Goal: Task Accomplishment & Management: Manage account settings

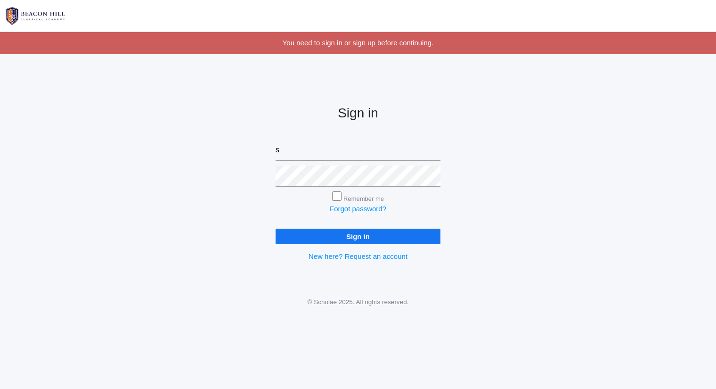
type input "sarah@beaconhillclassical.org"
click at [276, 229] on input "Sign in" at bounding box center [358, 237] width 165 height 16
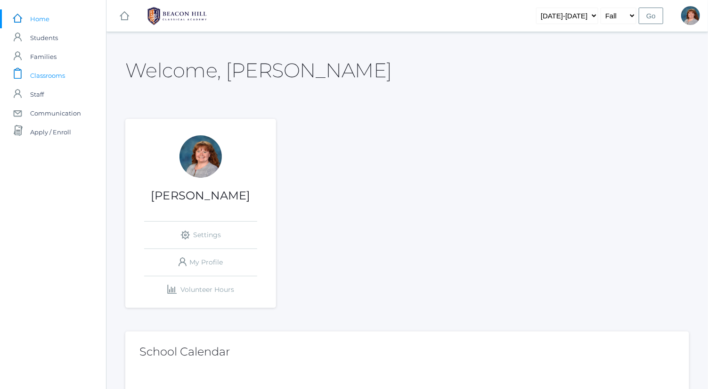
click at [74, 74] on link "icons/clipboard/plain Created with Sketch. Classrooms" at bounding box center [53, 75] width 106 height 19
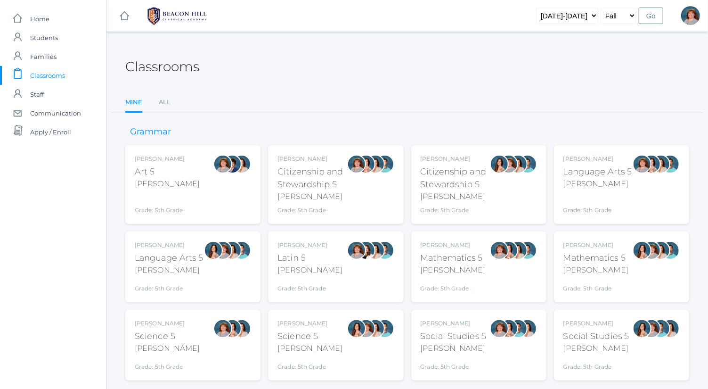
click at [458, 272] on div "Bence" at bounding box center [453, 269] width 65 height 11
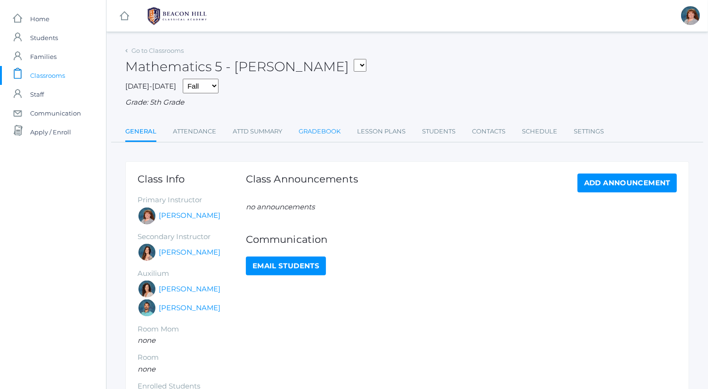
click at [340, 132] on link "Gradebook" at bounding box center [320, 131] width 42 height 19
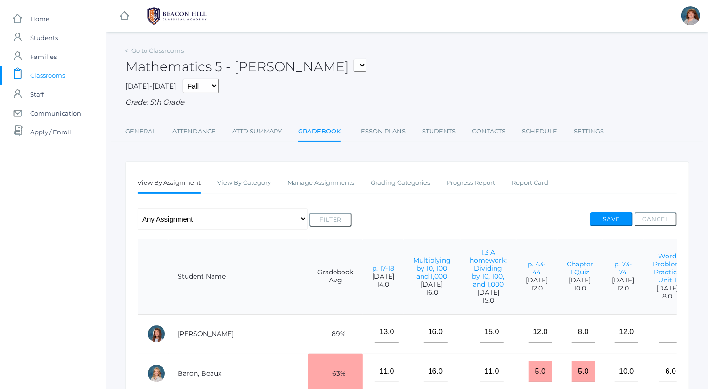
scroll to position [0, 12]
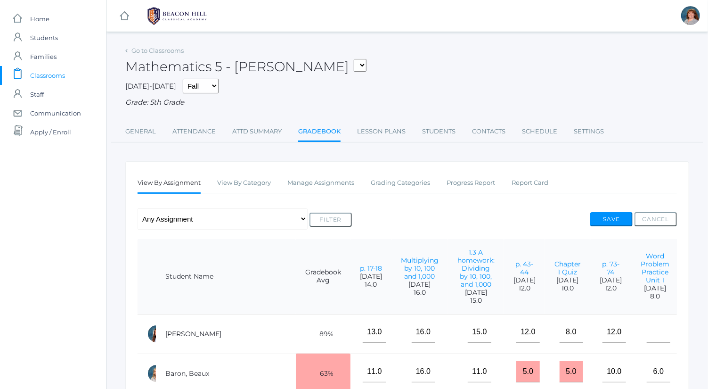
click at [689, 267] on link "Chapter 1 Test" at bounding box center [702, 268] width 26 height 16
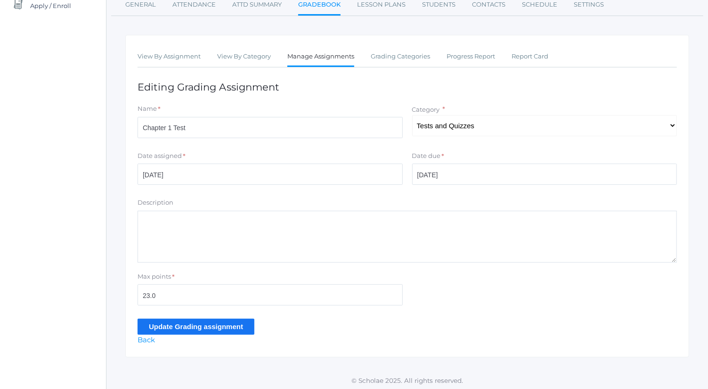
scroll to position [128, 0]
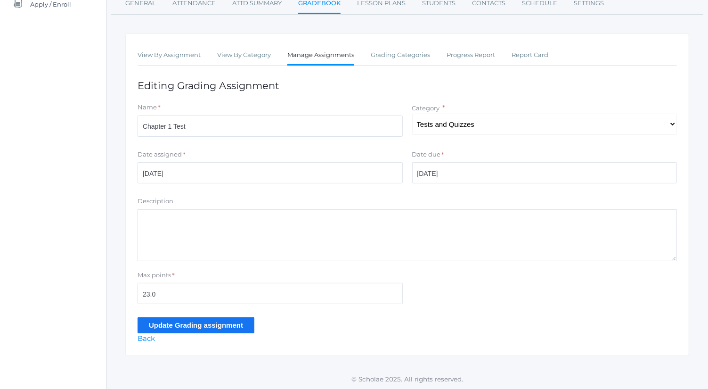
click at [301, 238] on textarea "Description" at bounding box center [408, 235] width 540 height 52
click at [169, 238] on textarea "#1-4: 2pts each #5: 3 pts. (1 pt for correct answer, 2 pts. for showing work) #…" at bounding box center [408, 235] width 540 height 52
click at [173, 245] on textarea "#1-4: 2pts each #5: 3 pts. (1 pt for correct answer, 2 pts. for showing work) #…" at bounding box center [408, 235] width 540 height 52
drag, startPoint x: 336, startPoint y: 228, endPoint x: 182, endPoint y: 229, distance: 153.2
click at [182, 229] on textarea "#1-4: 2pts each #5: 3 pts. (1 pt for correct answer, 2 pts. for showing work) #…" at bounding box center [408, 235] width 540 height 52
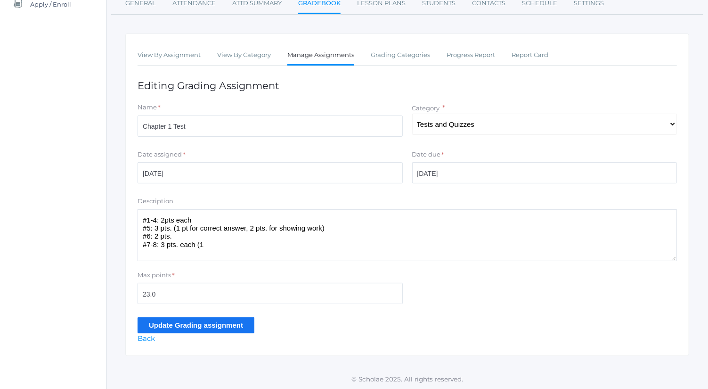
click at [217, 239] on textarea "#1-4: 2pts each #5: 3 pts. (1 pt for correct answer, 2 pts. for showing work) #…" at bounding box center [408, 235] width 540 height 52
paste textarea "t for correct answer, 2 pts. for showing work)"
click at [164, 217] on textarea "#1-4: 2pts each #5: 3 pts. (1 pt for correct answer, 2 pts. for showing work) #…" at bounding box center [408, 235] width 540 height 52
click at [217, 250] on textarea "#1-4: 2 pts each #5: 3 pts. (1 pt for correct answer, 2 pts. for showing work) …" at bounding box center [408, 235] width 540 height 52
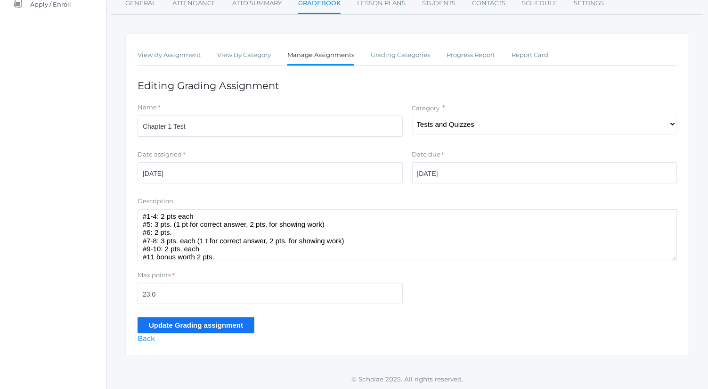
click at [225, 214] on textarea "#1-4: 2 pts each #5: 3 pts. (1 pt for correct answer, 2 pts. for showing work) …" at bounding box center [408, 235] width 540 height 52
paste textarea "t for correct answer, 2 pts. for showing work)"
click at [225, 214] on textarea "#1-4: 2 pts each (1 t for correct answer, 2 pts. for showing work) #5: 3 pts. (…" at bounding box center [408, 235] width 540 height 52
click at [268, 214] on textarea "#1-4: 2 pts each (1 t for correct answer, 2 pts. for showing work) #5: 3 pts. (…" at bounding box center [408, 235] width 540 height 52
click at [283, 216] on textarea "#1-4: 2 pts each (1 t for correct answer, 1 pts. for showing work) #5: 3 pts. (…" at bounding box center [408, 235] width 540 height 52
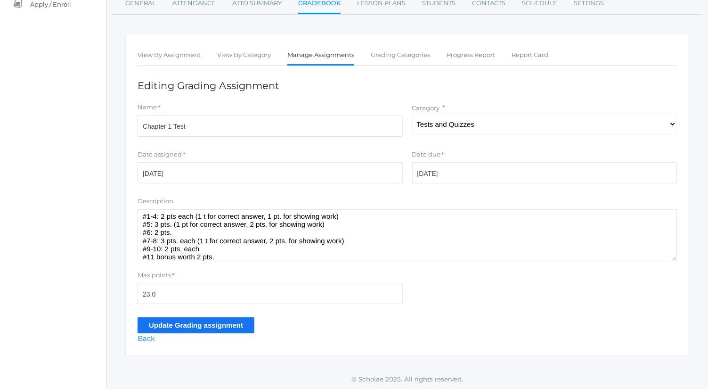
scroll to position [0, 0]
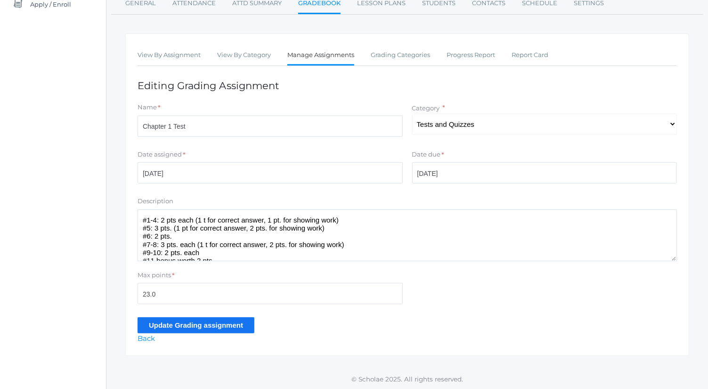
drag, startPoint x: 330, startPoint y: 209, endPoint x: 194, endPoint y: 220, distance: 136.2
click at [194, 220] on textarea "#1-4: 2 pts each (1 t for correct answer, 1 pt. for showing work) #5: 3 pts. (1…" at bounding box center [408, 235] width 540 height 52
click at [198, 234] on textarea "#1-4: 2 pts each (1 t for correct answer, 1 pt. for showing work) #5: 3 pts. (1…" at bounding box center [408, 235] width 540 height 52
paste textarea "(1 t for correct answer, 1 pt. for showing work)"
click at [218, 247] on textarea "#1-4: 2 pts each (1 t for correct answer, 1 pt. for showing work) #5: 3 pts. (1…" at bounding box center [408, 235] width 540 height 52
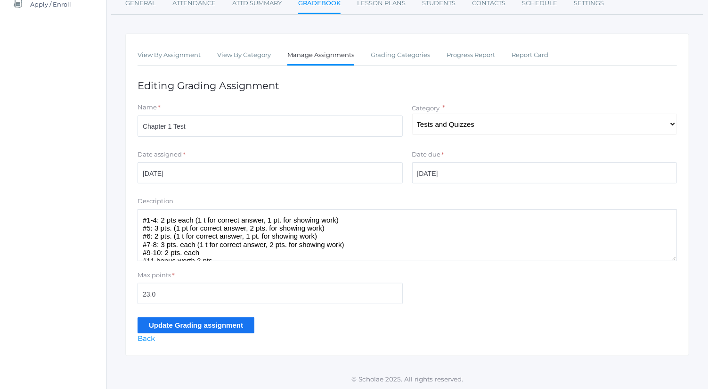
scroll to position [8, 0]
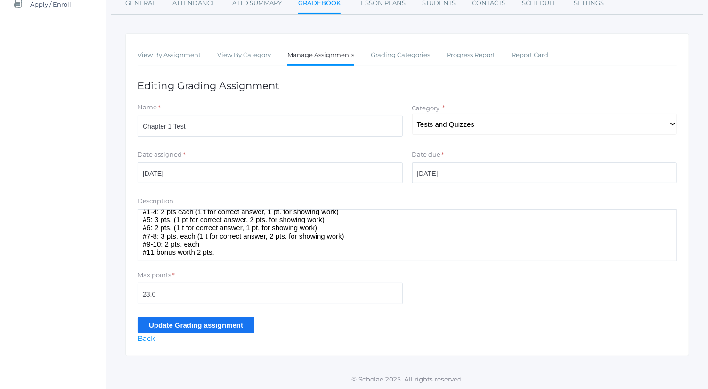
click at [221, 244] on textarea "#1-4: 2 pts each (1 t for correct answer, 1 pt. for showing work) #5: 3 pts. (1…" at bounding box center [408, 235] width 540 height 52
paste textarea "(1 t for correct answer, 1 pt. for showing work)"
type textarea "#1-4: 2 pts each (1 t for correct answer, 1 pt. for showing work) #5: 3 pts. (1…"
click at [230, 324] on input "Update Grading assignment" at bounding box center [196, 325] width 117 height 16
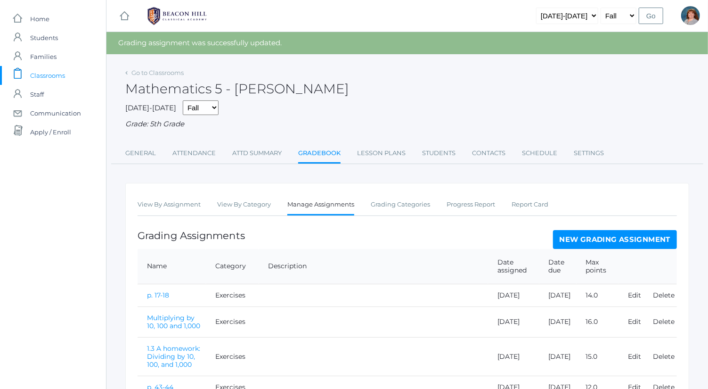
click at [151, 78] on div "Mathematics 5 - [PERSON_NAME]" at bounding box center [407, 83] width 564 height 35
click at [152, 74] on link "Go to Classrooms" at bounding box center [158, 73] width 52 height 8
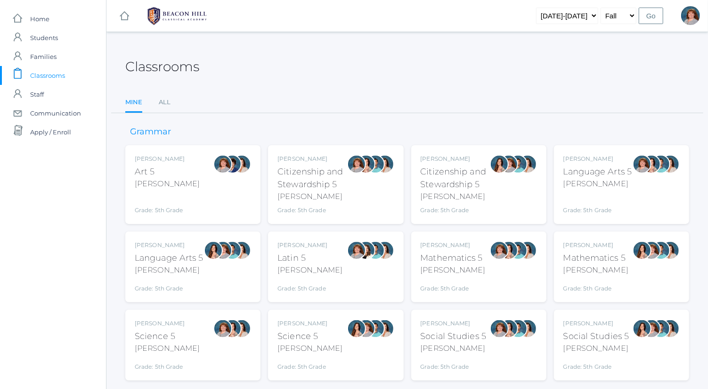
click at [467, 283] on div "Grade: 5th Grade" at bounding box center [453, 285] width 65 height 13
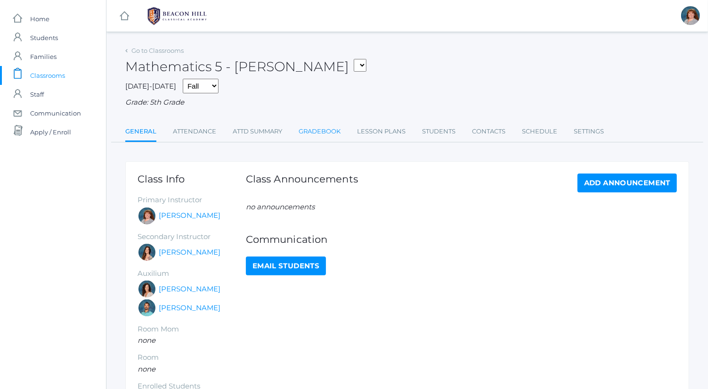
click at [331, 132] on link "Gradebook" at bounding box center [320, 131] width 42 height 19
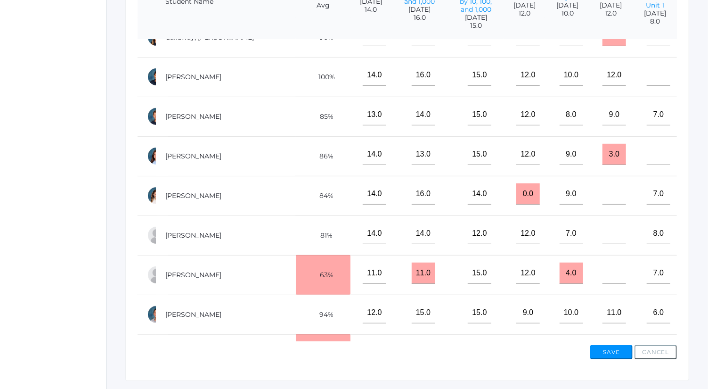
scroll to position [141, 12]
click at [694, 310] on input"] "text" at bounding box center [706, 311] width 24 height 21
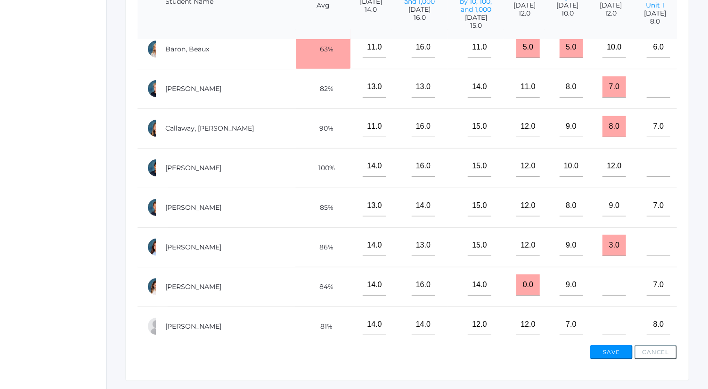
scroll to position [43, 12]
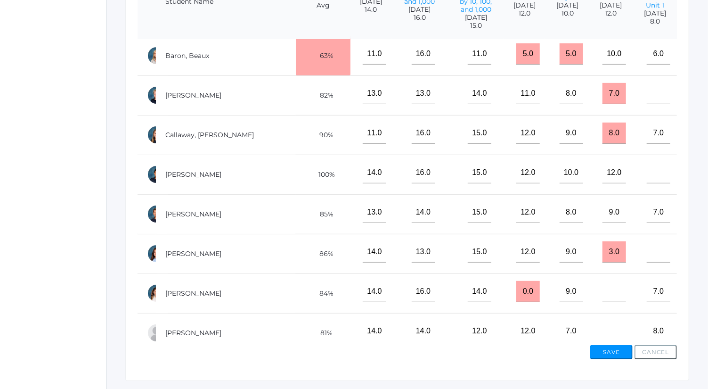
type input"] "20"
click at [694, 99] on input"] "text" at bounding box center [706, 93] width 24 height 21
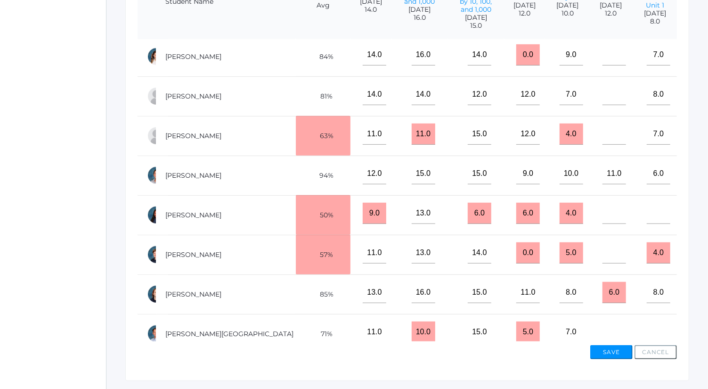
scroll to position [282, 12]
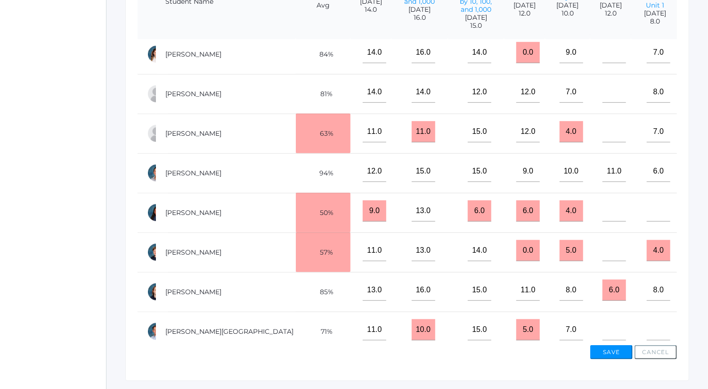
type input"] "19"
click at [694, 251] on input"] "text" at bounding box center [706, 250] width 24 height 21
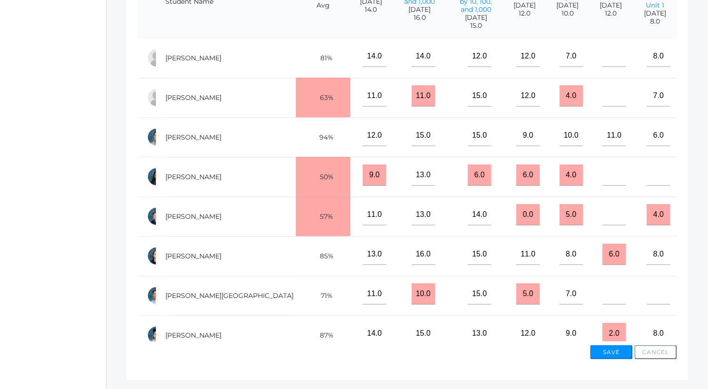
type input"] "12"
click at [694, 296] on input"] "text" at bounding box center [706, 293] width 24 height 21
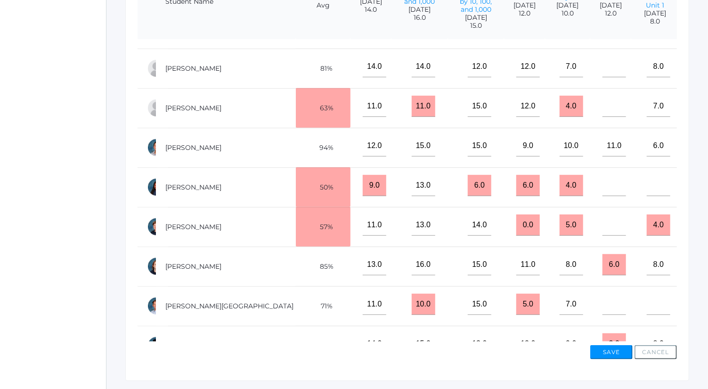
scroll to position [308, 12]
type input"] "15"
click at [679, 271] on td at bounding box center [701, 266] width 45 height 40
click at [694, 267] on input"] "text" at bounding box center [706, 264] width 24 height 21
type input"] "23"
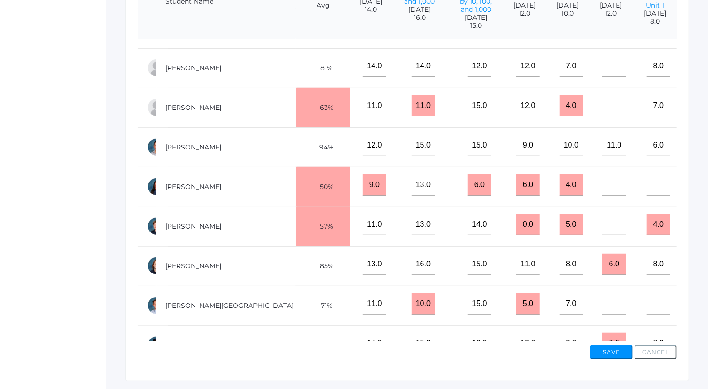
click at [694, 107] on input"] "text" at bounding box center [706, 105] width 24 height 21
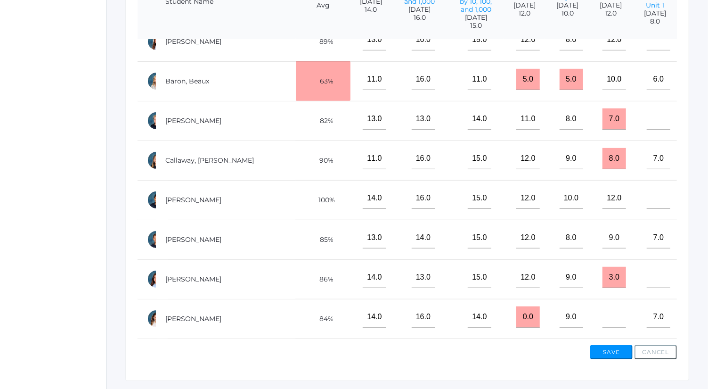
scroll to position [0, 12]
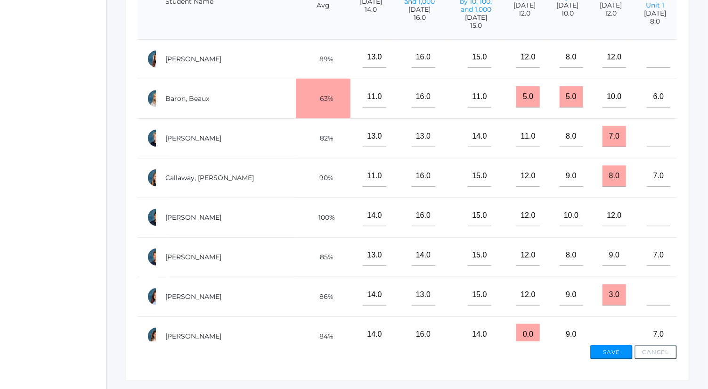
type input"] "18"
click at [694, 174] on input"] "text" at bounding box center [706, 175] width 24 height 21
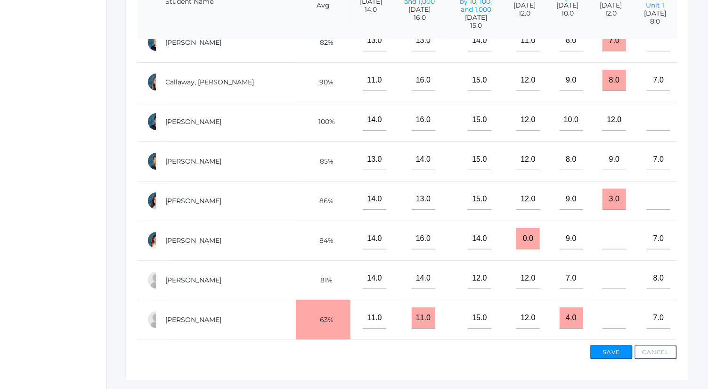
scroll to position [97, 12]
type input"] "19"
click at [694, 230] on input"] "text" at bounding box center [706, 237] width 24 height 21
type input"] "18.5"
click at [694, 158] on input"] "text" at bounding box center [706, 158] width 24 height 21
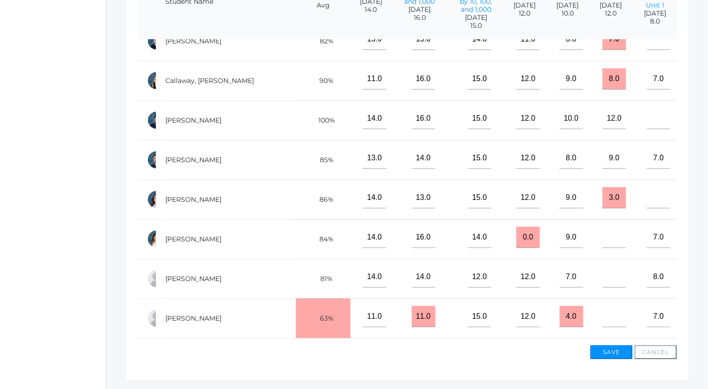
type input"] "19"
click at [619, 348] on button "Save" at bounding box center [612, 352] width 42 height 14
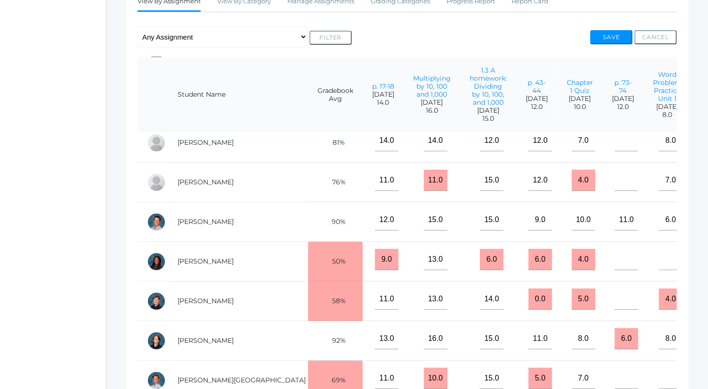
scroll to position [327, 0]
click at [706, 296] on input "12.0" at bounding box center [718, 298] width 24 height 21
type input "11.0"
click at [625, 34] on button "Save" at bounding box center [612, 37] width 42 height 14
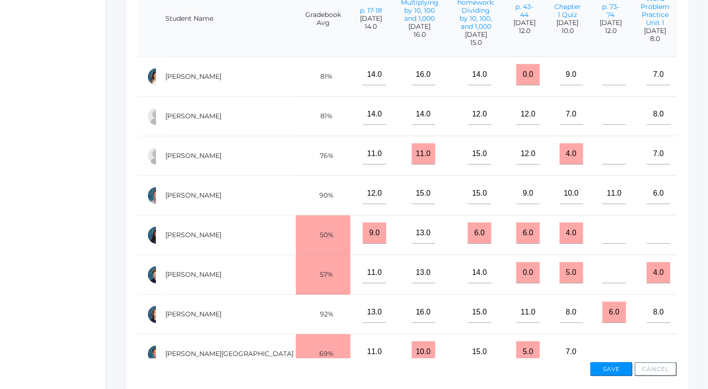
scroll to position [276, 12]
click at [694, 118] on input"] "text" at bounding box center [706, 114] width 24 height 21
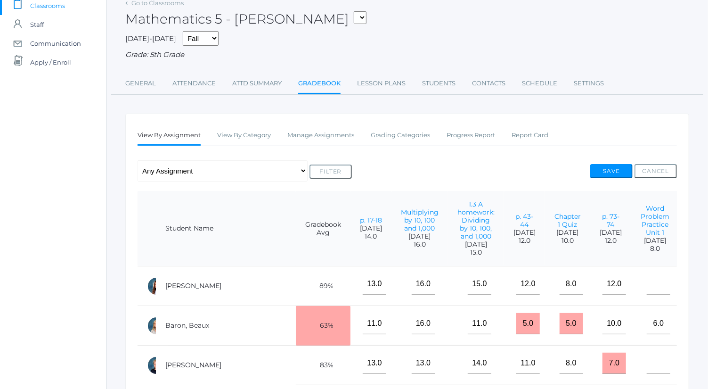
scroll to position [68, 0]
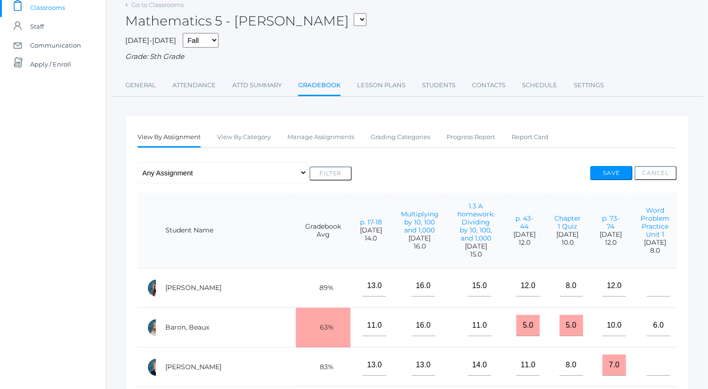
type input"] "17"
click at [609, 171] on button "Save" at bounding box center [612, 173] width 42 height 14
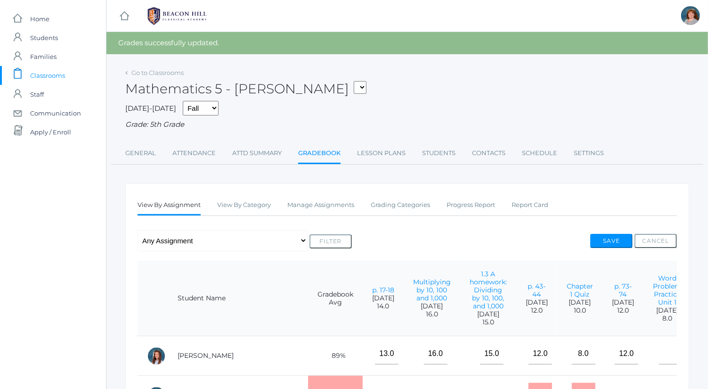
click at [261, 233] on select "Any Assignment Category: Exercises - Word Problem Practice Unit 1 - p. 17-18 - …" at bounding box center [223, 240] width 170 height 21
select select "10146"
click at [138, 230] on select "Any Assignment Category: Exercises - Word Problem Practice Unit 1 - p. 17-18 - …" at bounding box center [223, 240] width 170 height 21
click at [342, 248] on form "Any Assignment Category: Exercises - Word Problem Practice Unit 1 - p. 17-18 - …" at bounding box center [245, 240] width 214 height 21
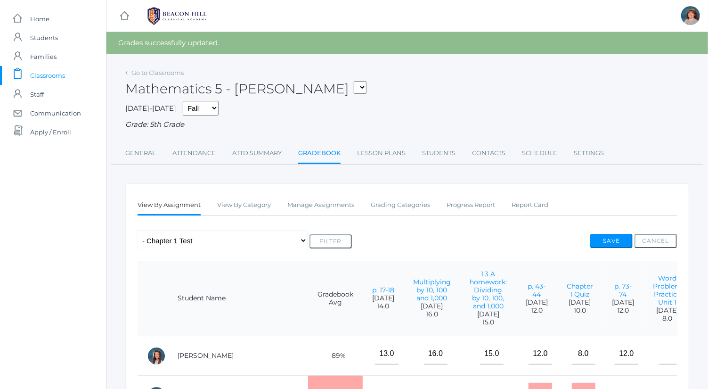
click at [334, 236] on button "Filter" at bounding box center [331, 241] width 42 height 14
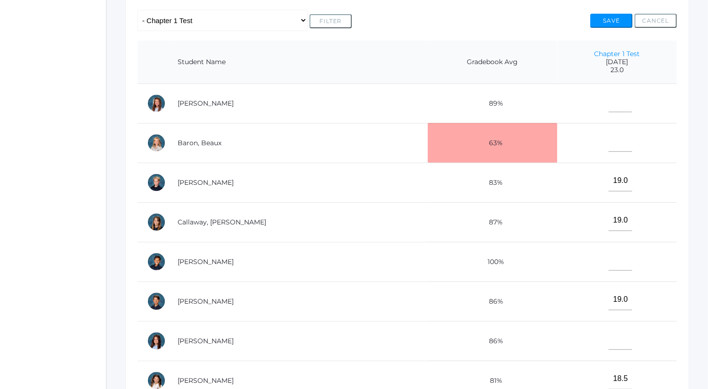
scroll to position [199, 0]
click at [609, 262] on input"] "text" at bounding box center [621, 259] width 24 height 21
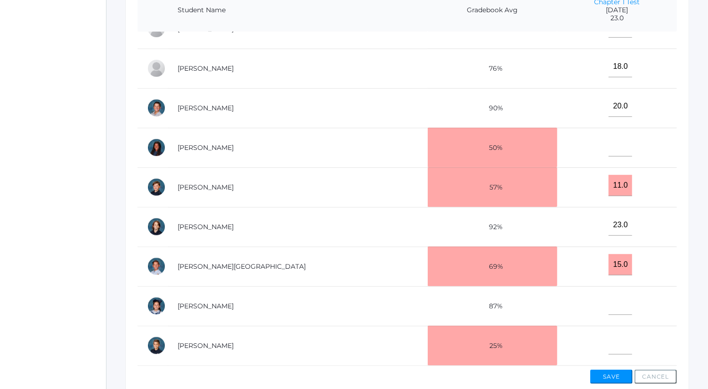
scroll to position [343, 0]
type input"] "18"
click at [609, 334] on input"] "text" at bounding box center [621, 343] width 24 height 21
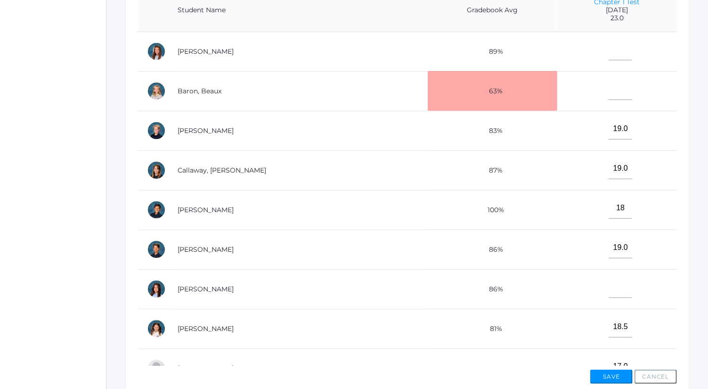
type input"] "18"
click at [609, 282] on input"] "text" at bounding box center [621, 287] width 24 height 21
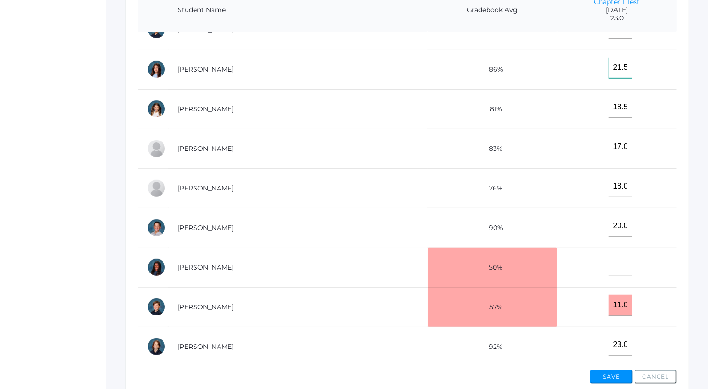
scroll to position [343, 0]
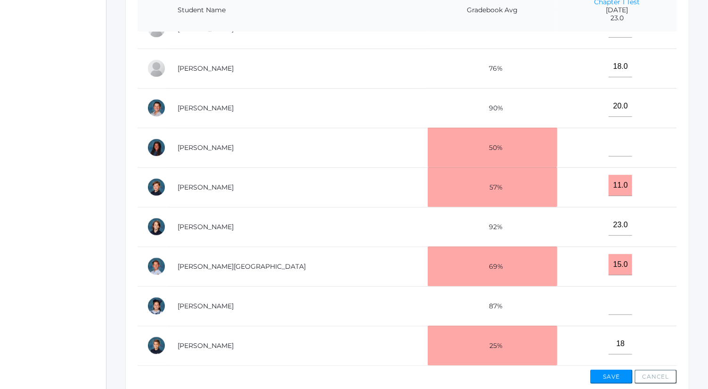
type input"] "21.5"
click at [609, 304] on input"] "text" at bounding box center [621, 304] width 24 height 21
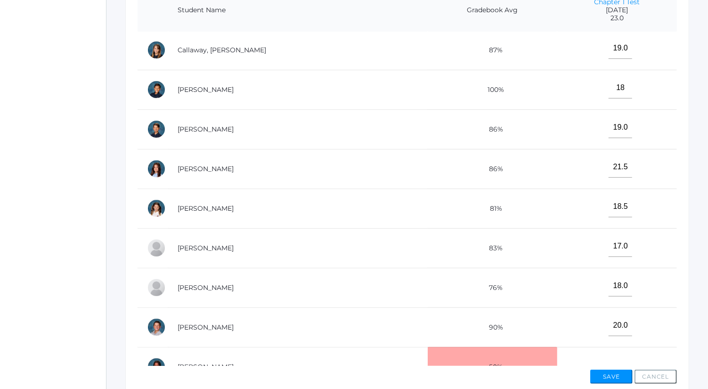
scroll to position [0, 0]
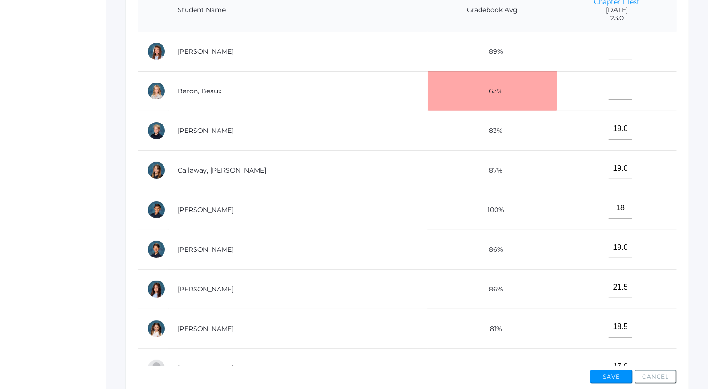
type input"] "18"
click at [609, 54] on input"] "text" at bounding box center [621, 49] width 24 height 21
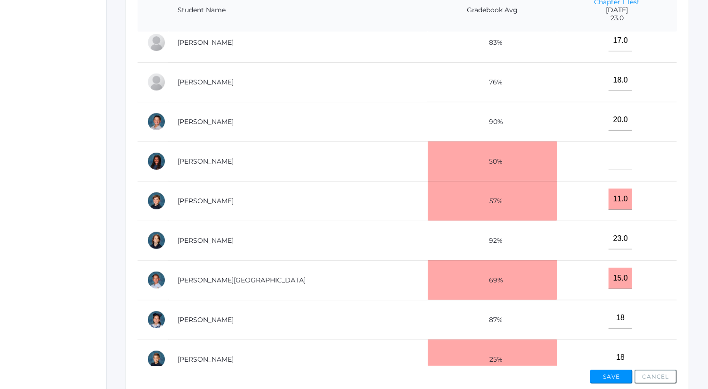
scroll to position [343, 0]
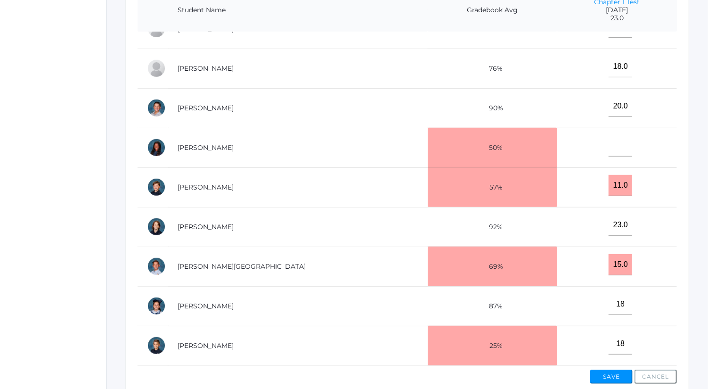
type input"] "18"
click at [620, 375] on button "Save" at bounding box center [612, 377] width 42 height 14
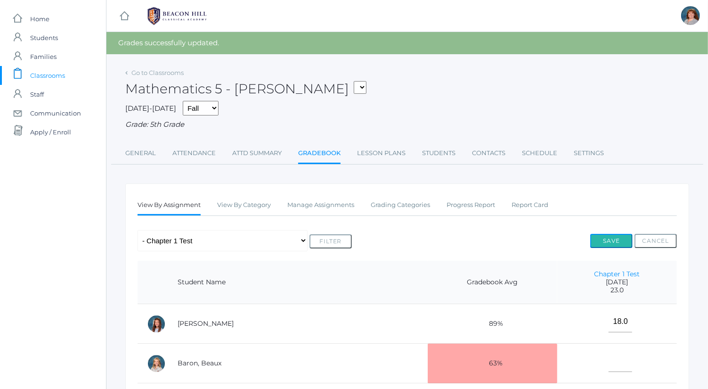
click at [612, 237] on button "Save" at bounding box center [612, 241] width 42 height 14
click at [612, 238] on button "Save" at bounding box center [612, 241] width 42 height 14
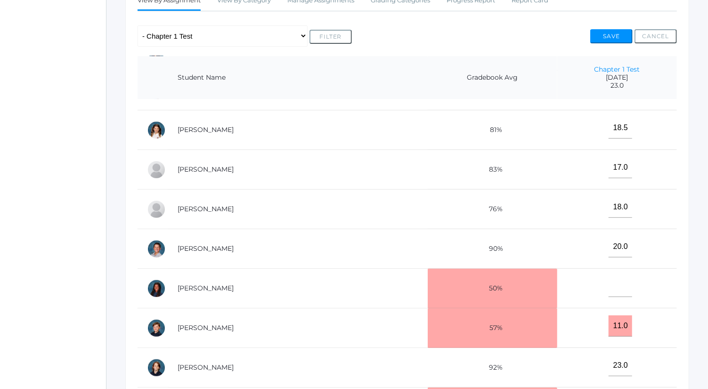
scroll to position [274, 0]
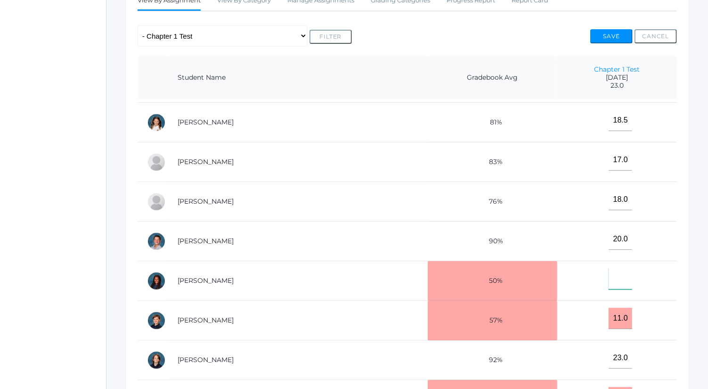
click at [609, 280] on input"] "text" at bounding box center [621, 278] width 24 height 21
type input"] "17"
click at [613, 34] on button "Save" at bounding box center [612, 36] width 42 height 14
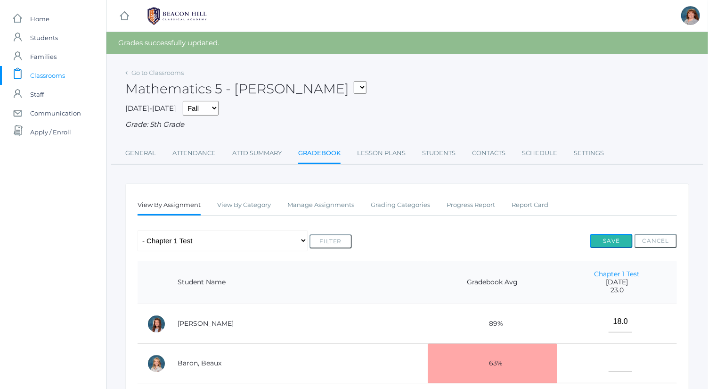
click at [616, 239] on button "Save" at bounding box center [612, 241] width 42 height 14
click at [416, 208] on link "Grading Categories" at bounding box center [400, 205] width 59 height 19
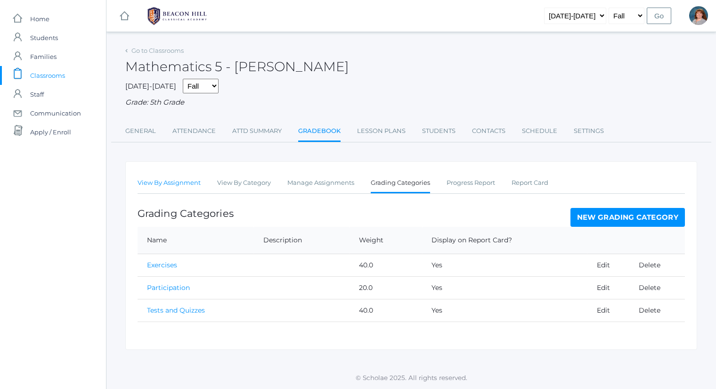
click at [194, 181] on link "View By Assignment" at bounding box center [169, 182] width 63 height 19
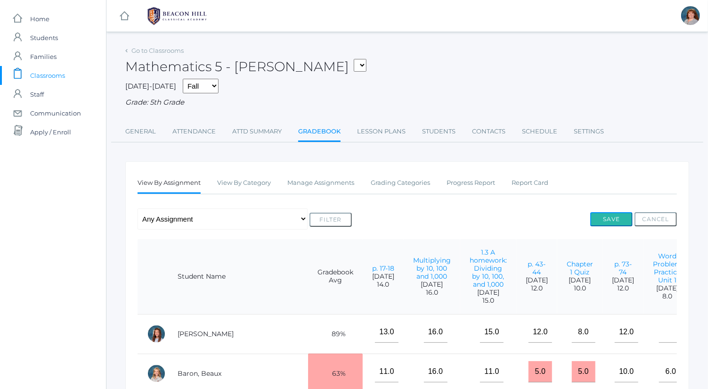
click at [605, 218] on button "Save" at bounding box center [612, 219] width 42 height 14
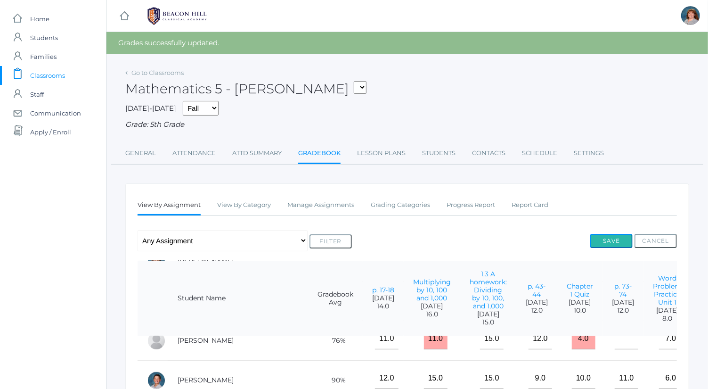
click at [600, 241] on button "Save" at bounding box center [612, 241] width 42 height 14
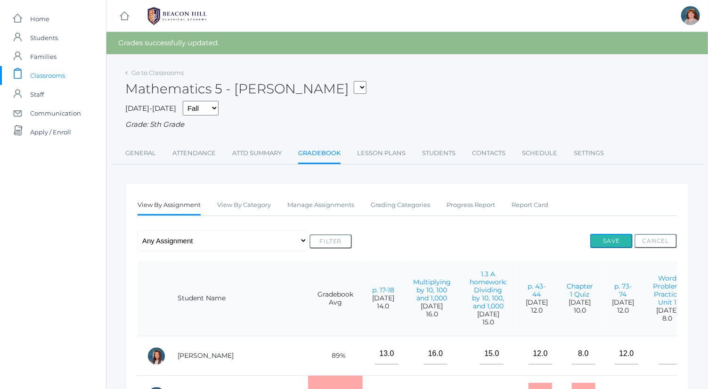
click at [613, 239] on button "Save" at bounding box center [612, 241] width 42 height 14
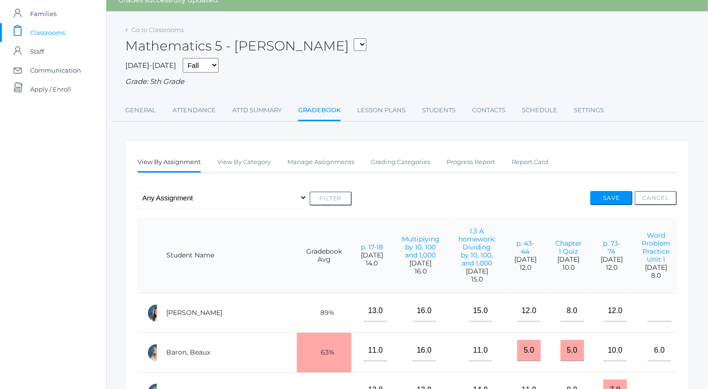
scroll to position [38, 0]
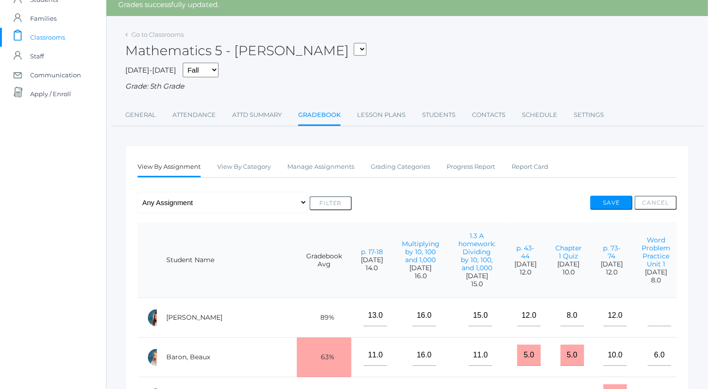
click at [642, 78] on div "2025-2026 Fall Spring Grade: 5th Grade" at bounding box center [407, 77] width 564 height 29
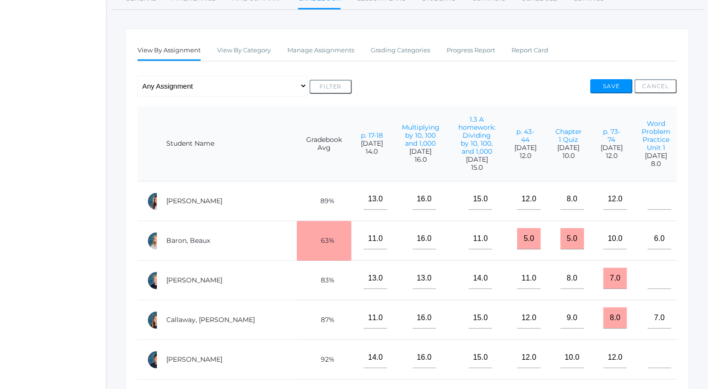
scroll to position [158, 0]
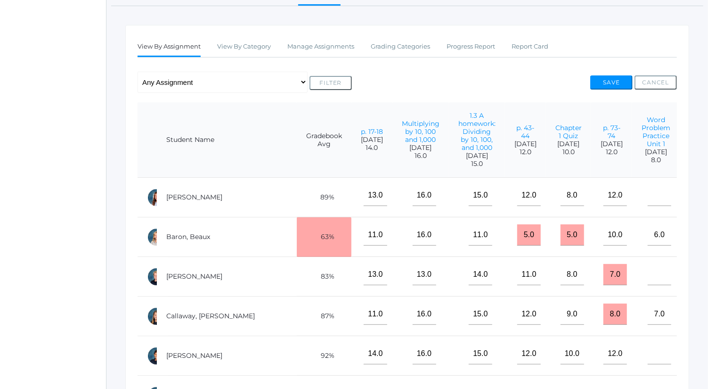
click at [695, 310] on input"] "19.0" at bounding box center [707, 314] width 24 height 21
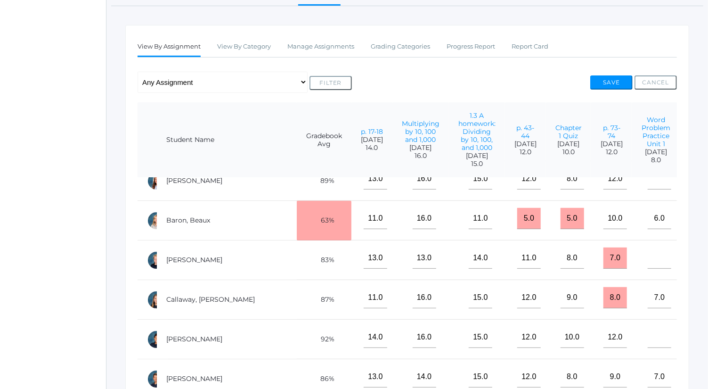
scroll to position [17, 11]
type input"] "20.0"
click at [695, 336] on input"] "18.0" at bounding box center [707, 336] width 24 height 21
type input"] "20.0"
click at [616, 79] on button "Save" at bounding box center [612, 82] width 42 height 14
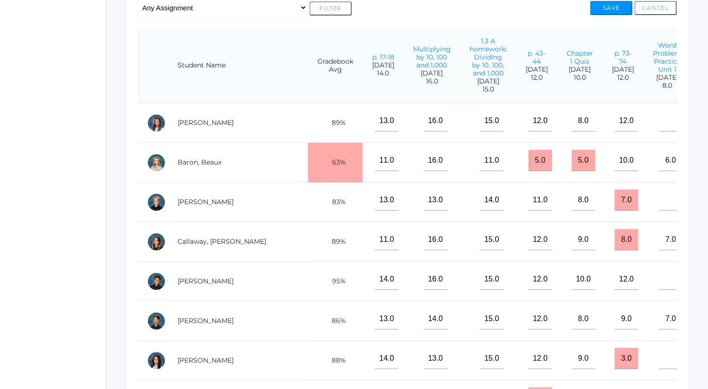
scroll to position [233, 0]
click at [706, 159] on input"] "text" at bounding box center [718, 159] width 24 height 21
type input"] "21"
click at [614, 8] on button "Save" at bounding box center [612, 7] width 42 height 14
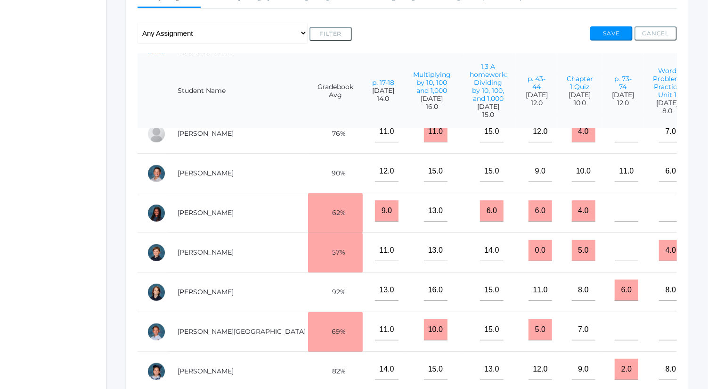
scroll to position [375, 0]
